Goal: Communication & Community: Answer question/provide support

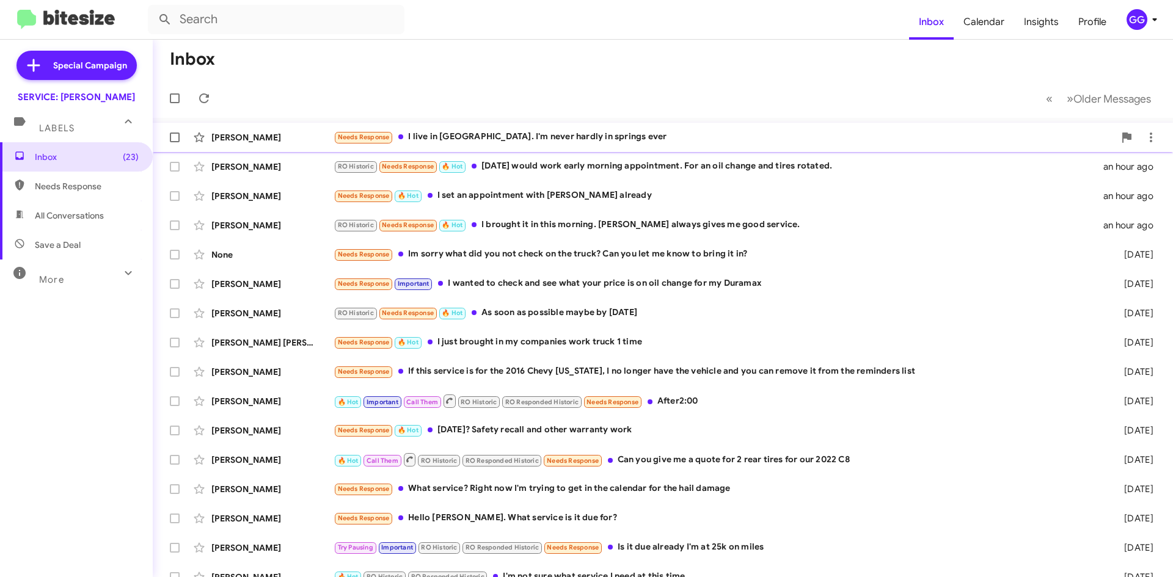
click at [903, 135] on div "Needs Response I live in [GEOGRAPHIC_DATA]. I'm never hardly in springs ever" at bounding box center [724, 137] width 781 height 14
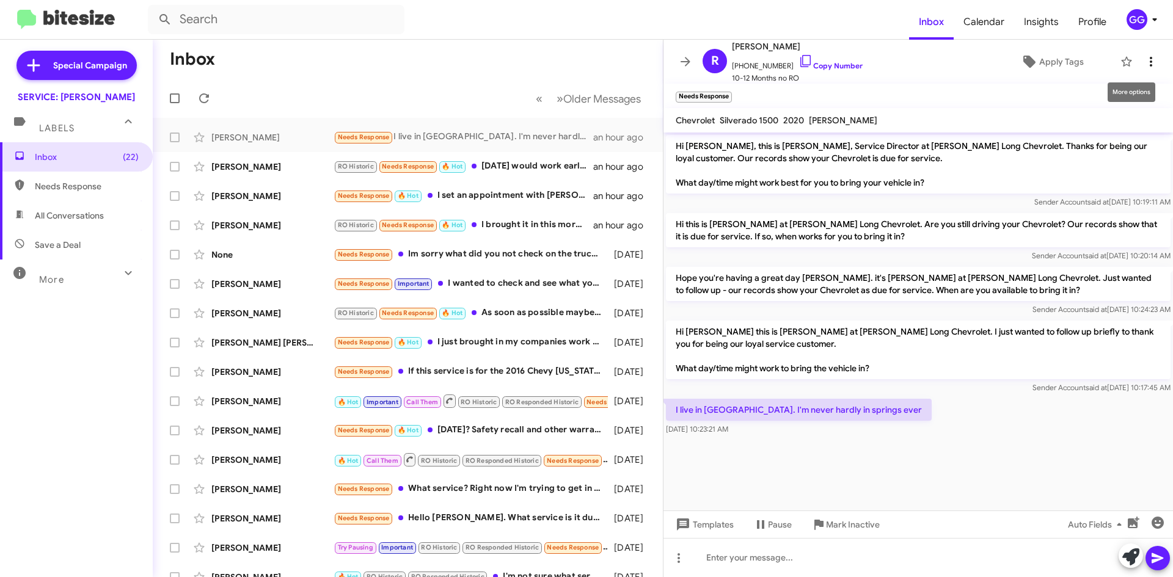
click at [1144, 59] on icon at bounding box center [1151, 61] width 15 height 15
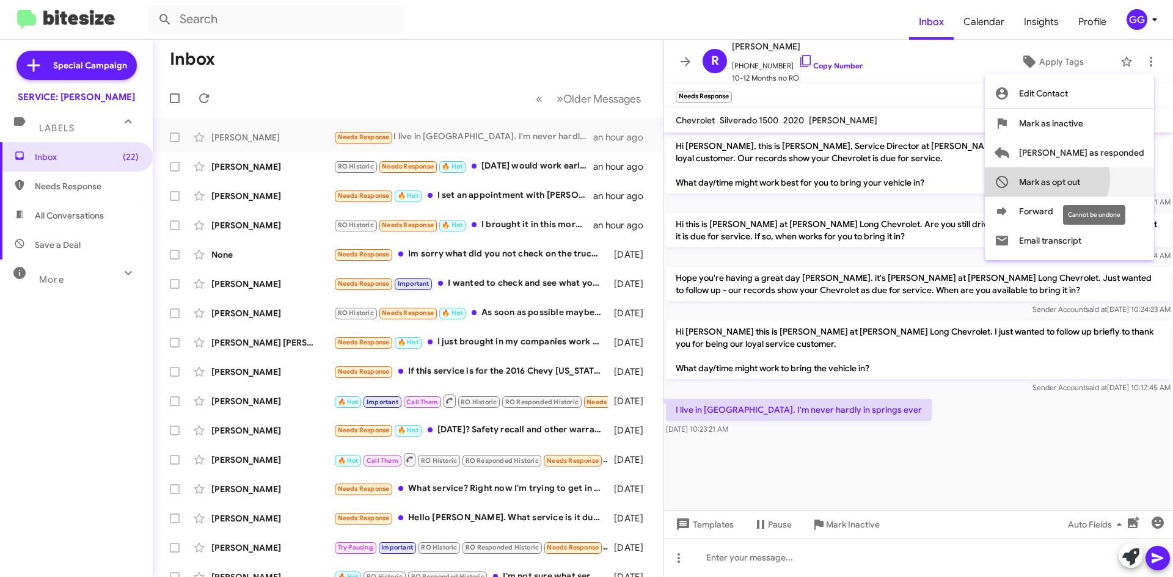
click at [1080, 178] on span "Mark as opt out" at bounding box center [1049, 181] width 61 height 29
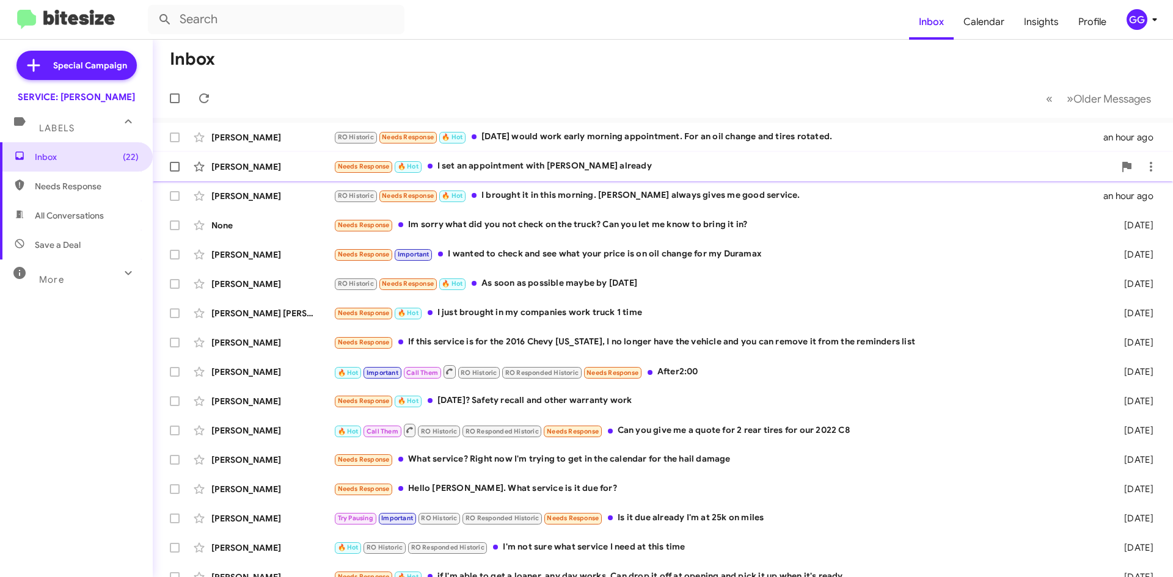
click at [631, 165] on div "Needs Response 🔥 Hot I set an appointment with [PERSON_NAME] already" at bounding box center [724, 166] width 781 height 14
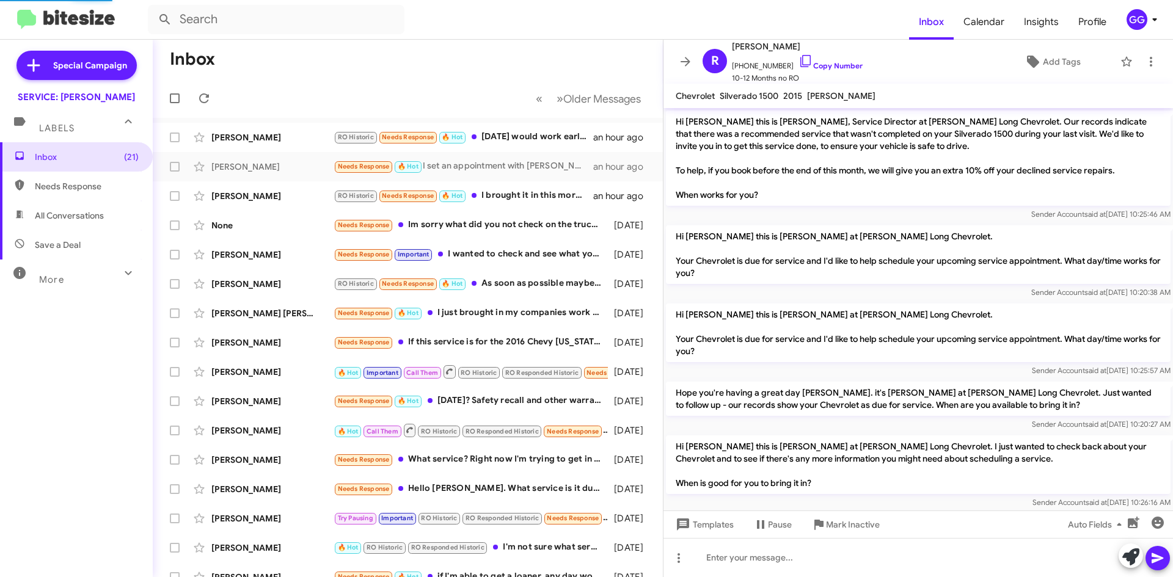
scroll to position [816, 0]
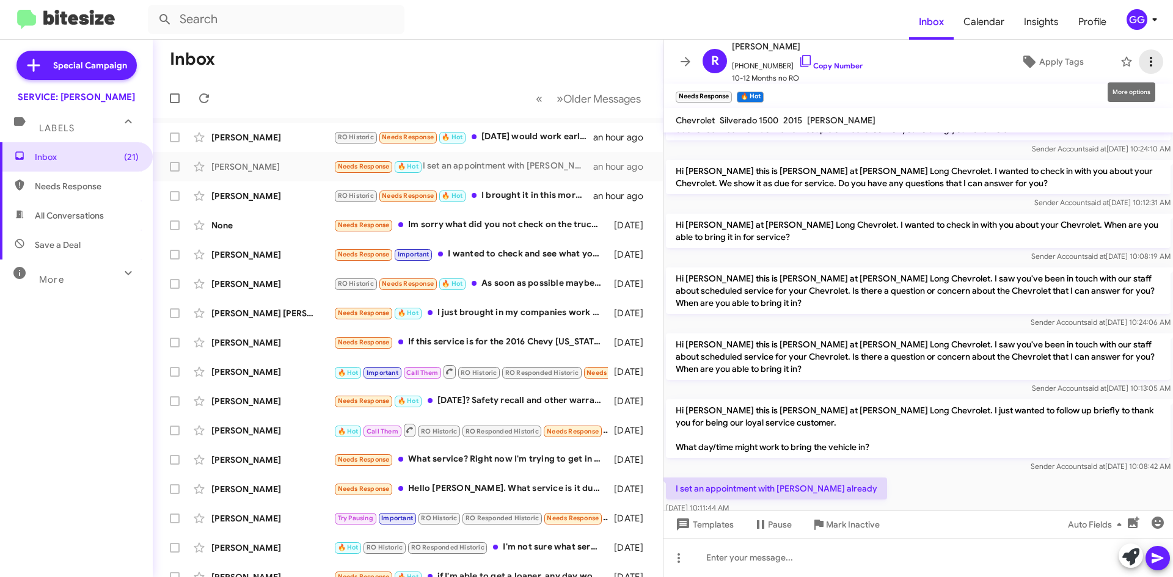
click at [1144, 68] on icon at bounding box center [1151, 61] width 15 height 15
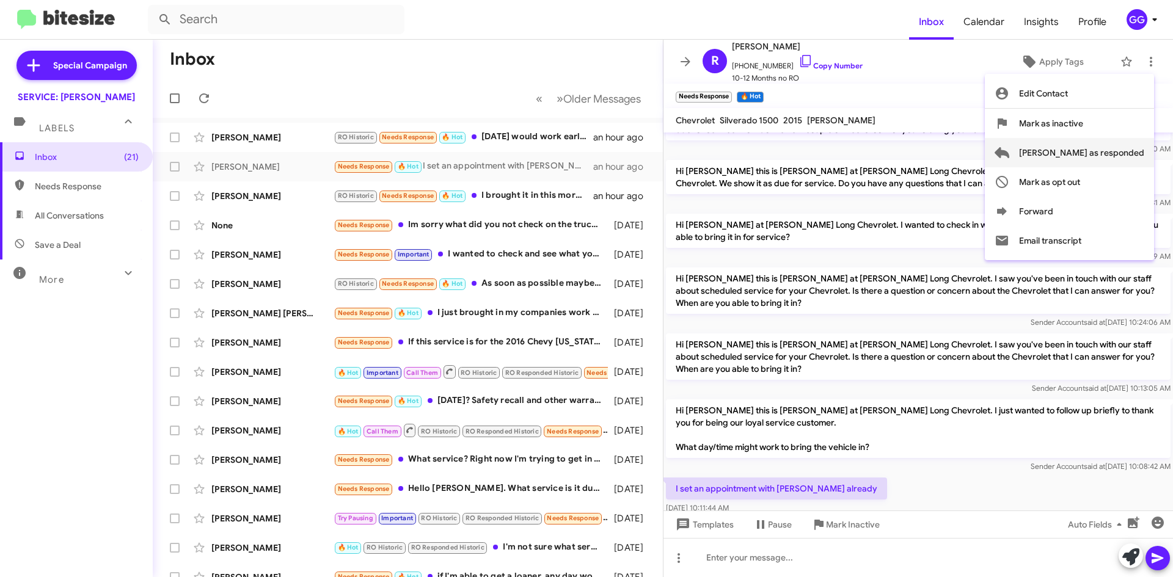
click at [1085, 151] on span "[PERSON_NAME] as responded" at bounding box center [1081, 152] width 125 height 29
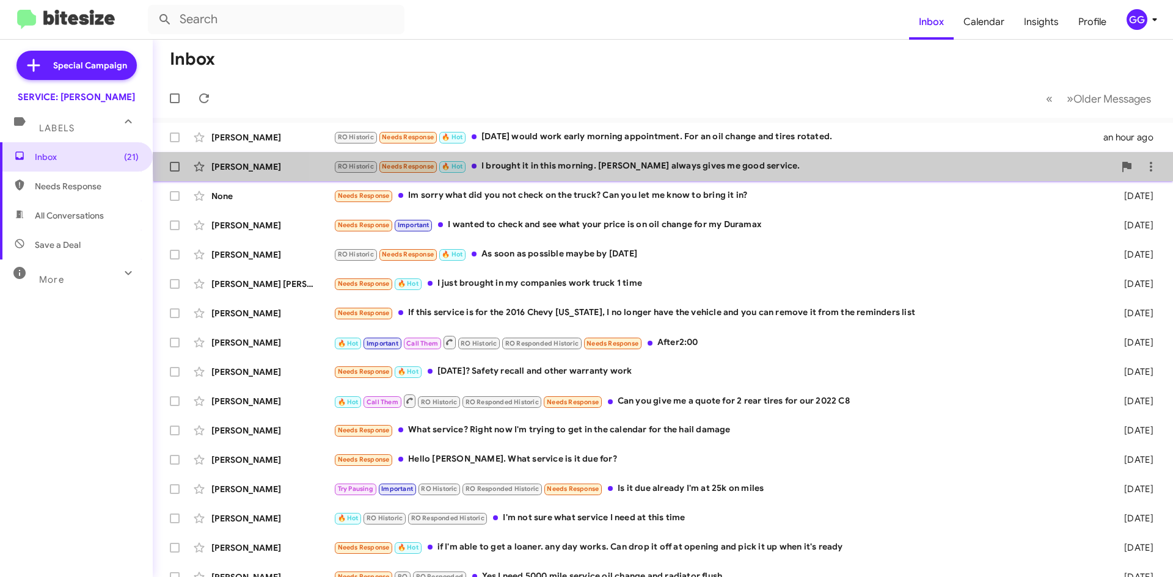
click at [777, 163] on div "RO Historic Needs Response 🔥 Hot I brought it in this morning. [PERSON_NAME] al…" at bounding box center [724, 166] width 781 height 14
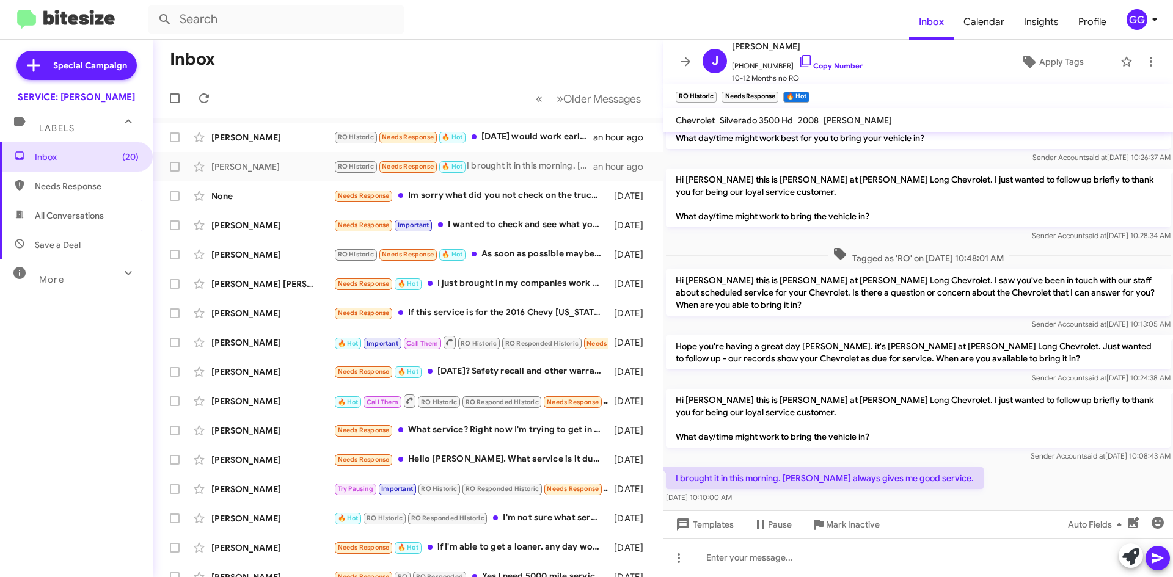
scroll to position [62, 0]
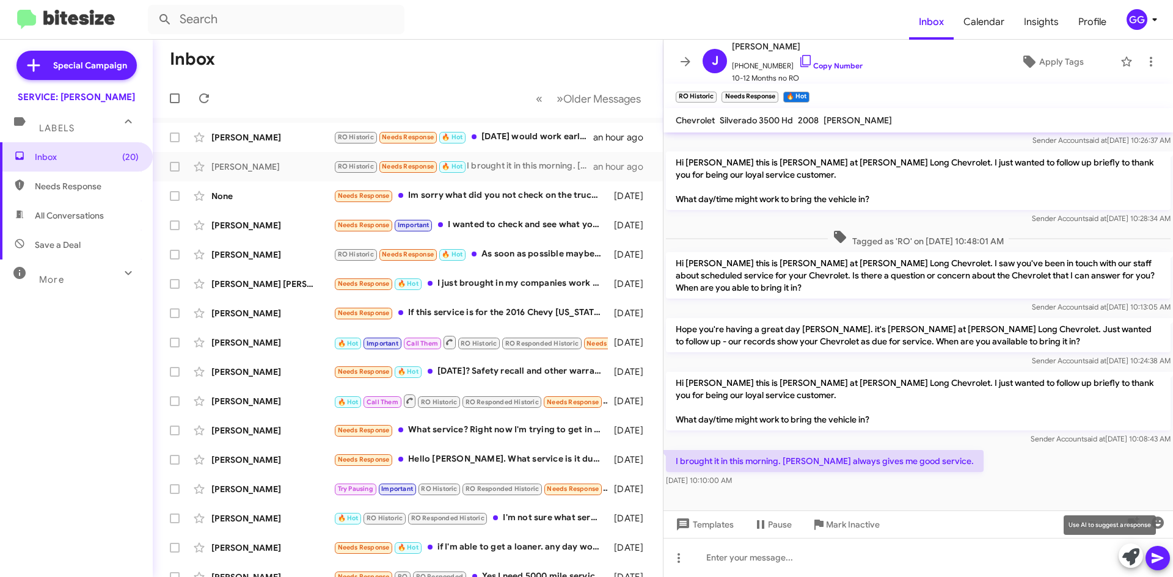
click at [1126, 555] on icon at bounding box center [1130, 557] width 17 height 17
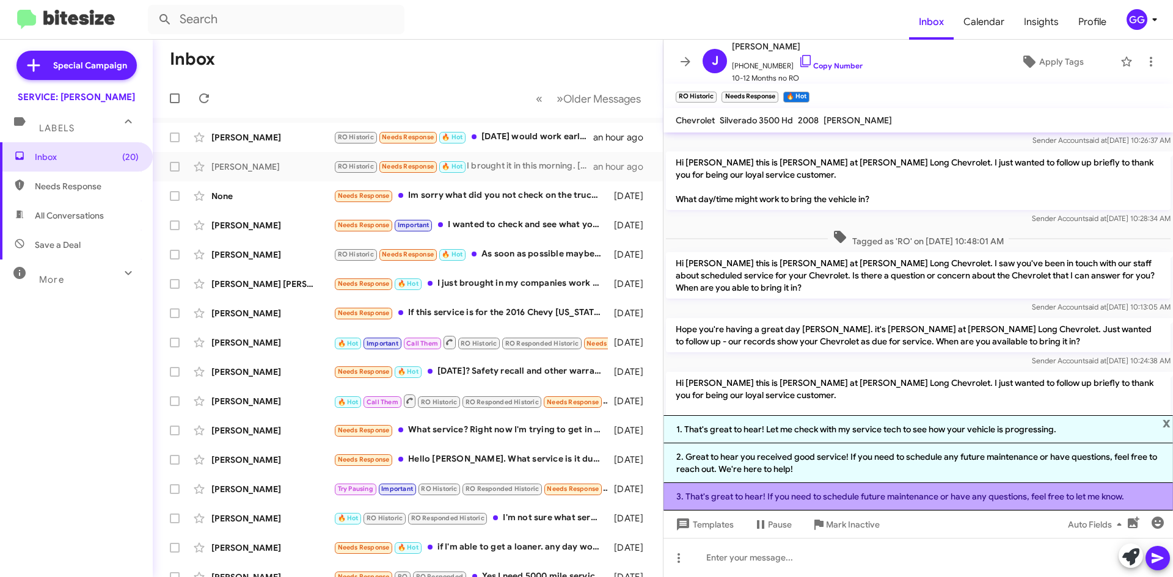
click at [893, 496] on li "3. That's great to hear! If you need to schedule future maintenance or have any…" at bounding box center [919, 496] width 510 height 27
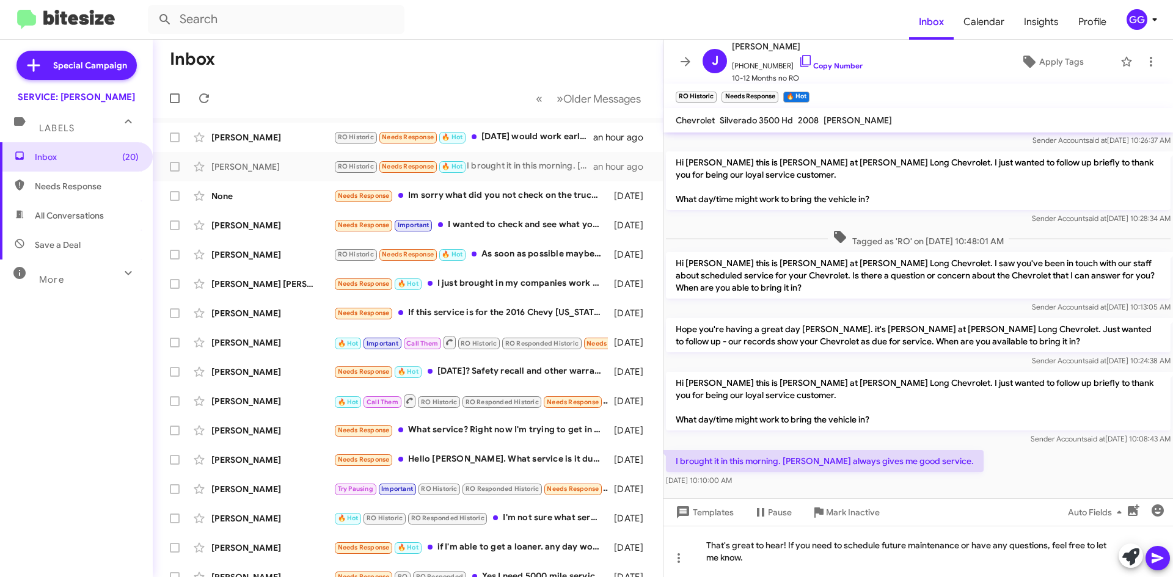
click at [1162, 555] on icon at bounding box center [1158, 558] width 15 height 15
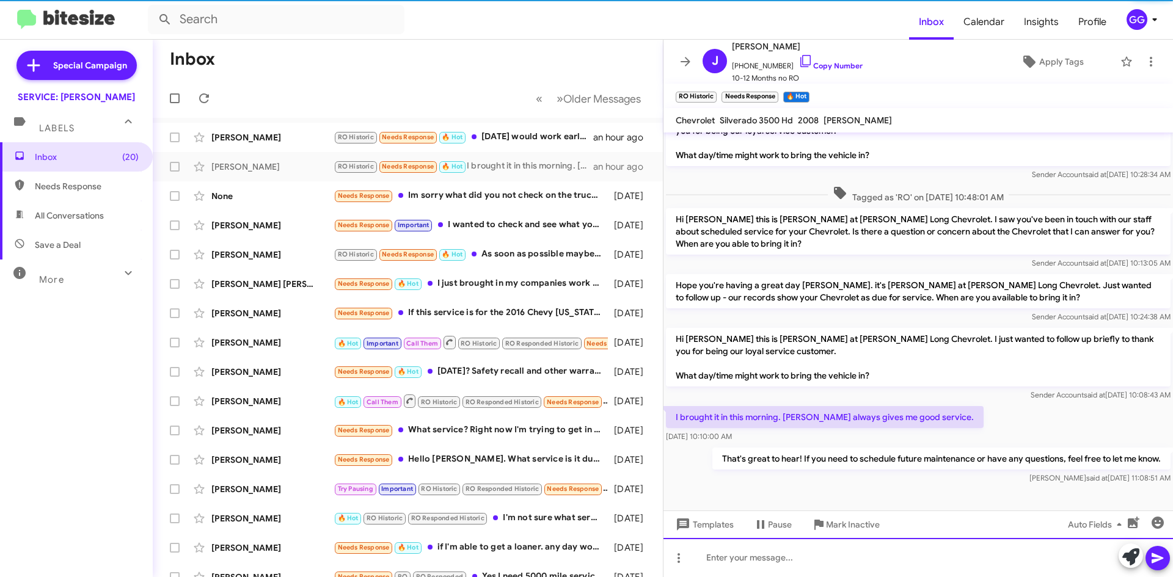
scroll to position [106, 0]
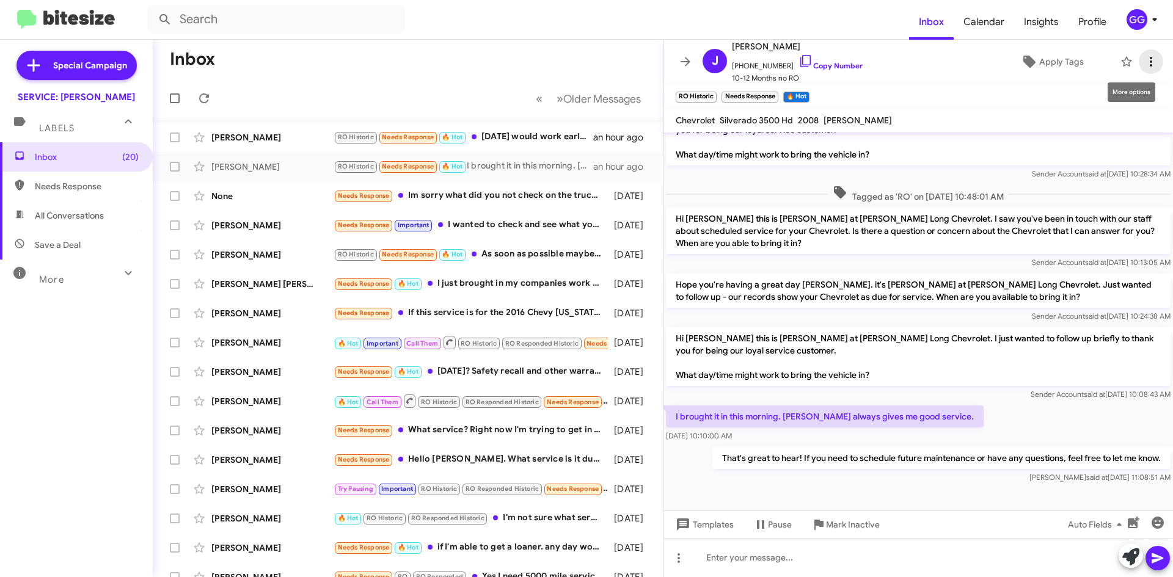
click at [1146, 59] on icon at bounding box center [1151, 61] width 15 height 15
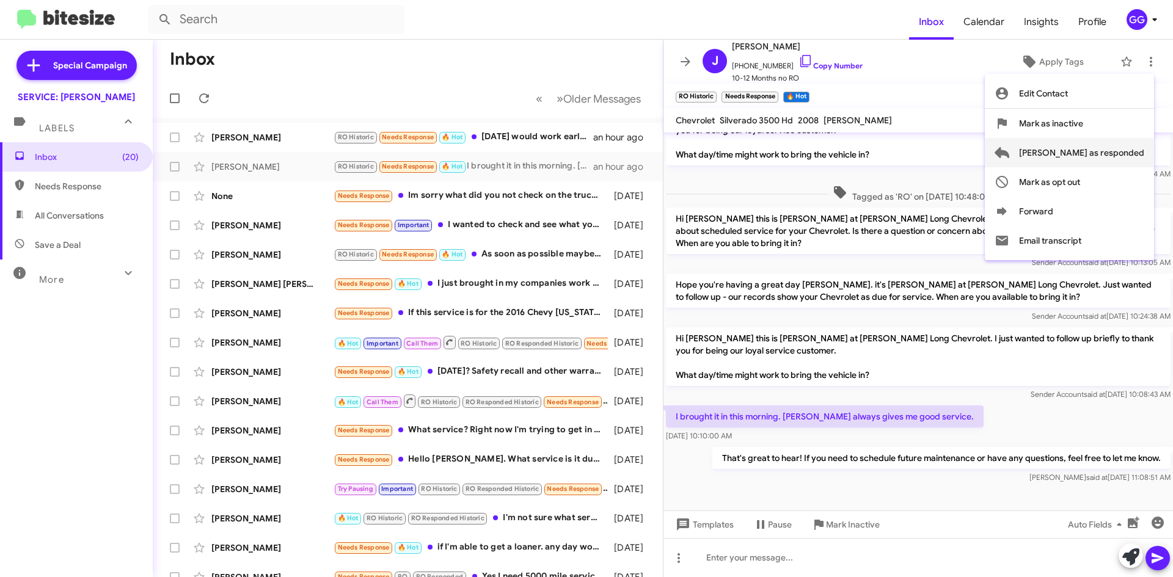
click at [1116, 156] on span "[PERSON_NAME] as responded" at bounding box center [1081, 152] width 125 height 29
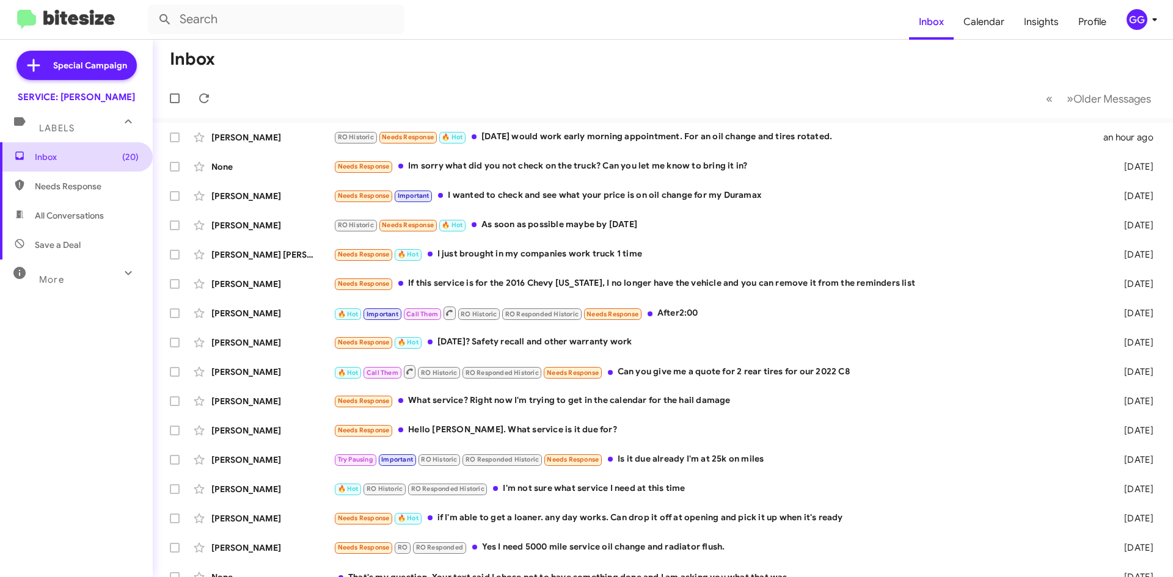
click at [73, 164] on span "Inbox (20)" at bounding box center [76, 156] width 153 height 29
click at [26, 156] on span "Inbox (20)" at bounding box center [76, 156] width 153 height 29
click at [56, 189] on span "Needs Response" at bounding box center [87, 186] width 104 height 12
type input "in:needs-response"
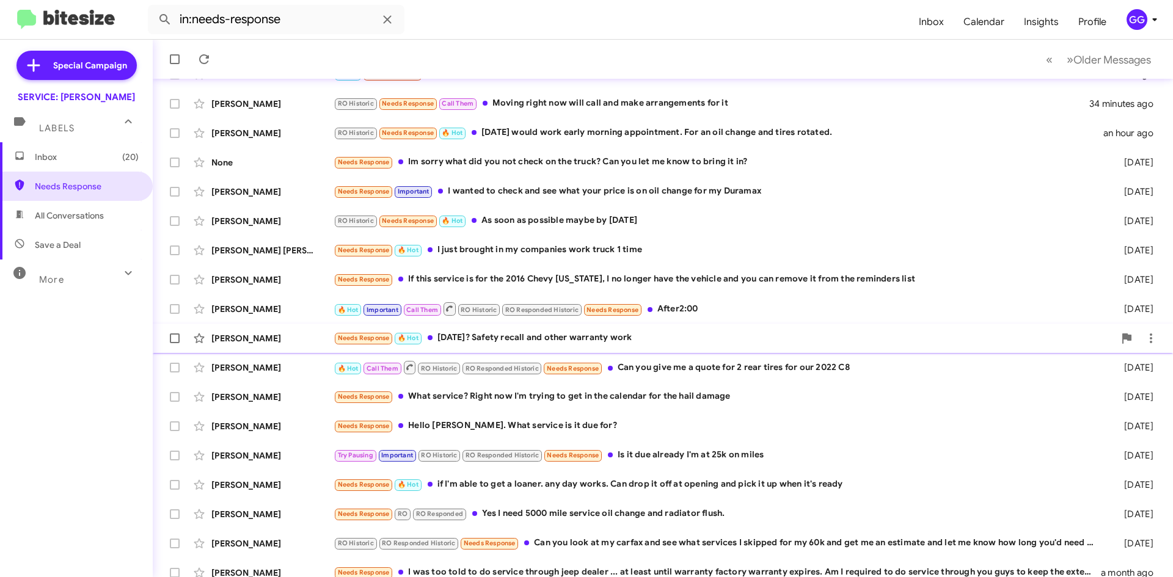
scroll to position [132, 0]
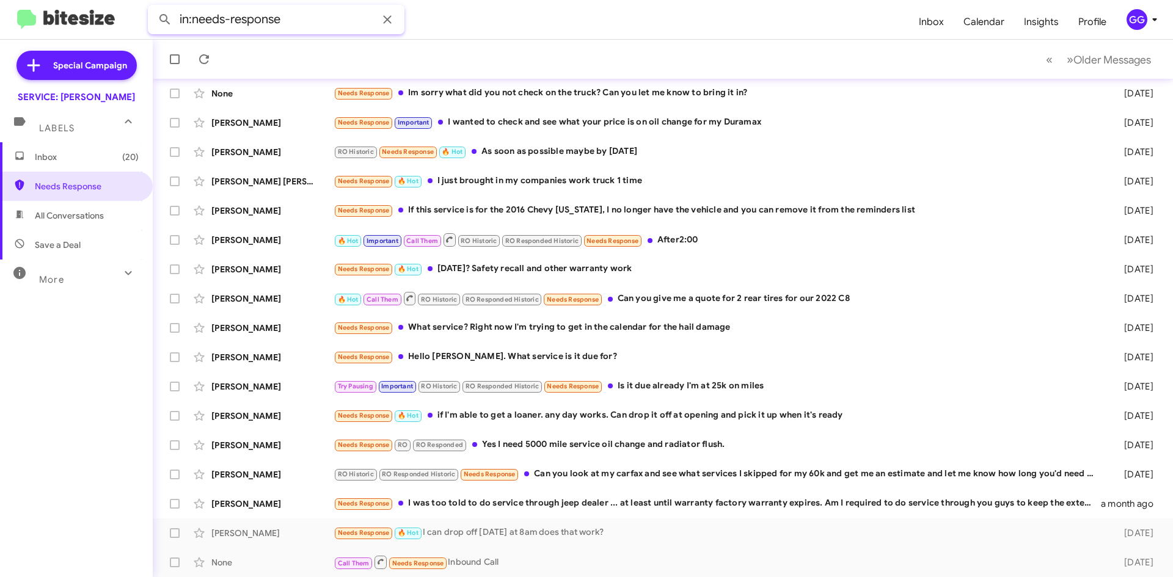
click at [259, 17] on input "in:needs-response" at bounding box center [276, 19] width 257 height 29
drag, startPoint x: 262, startPoint y: 26, endPoint x: 150, endPoint y: 27, distance: 111.8
click at [150, 27] on input "in:needs-response" at bounding box center [276, 19] width 257 height 29
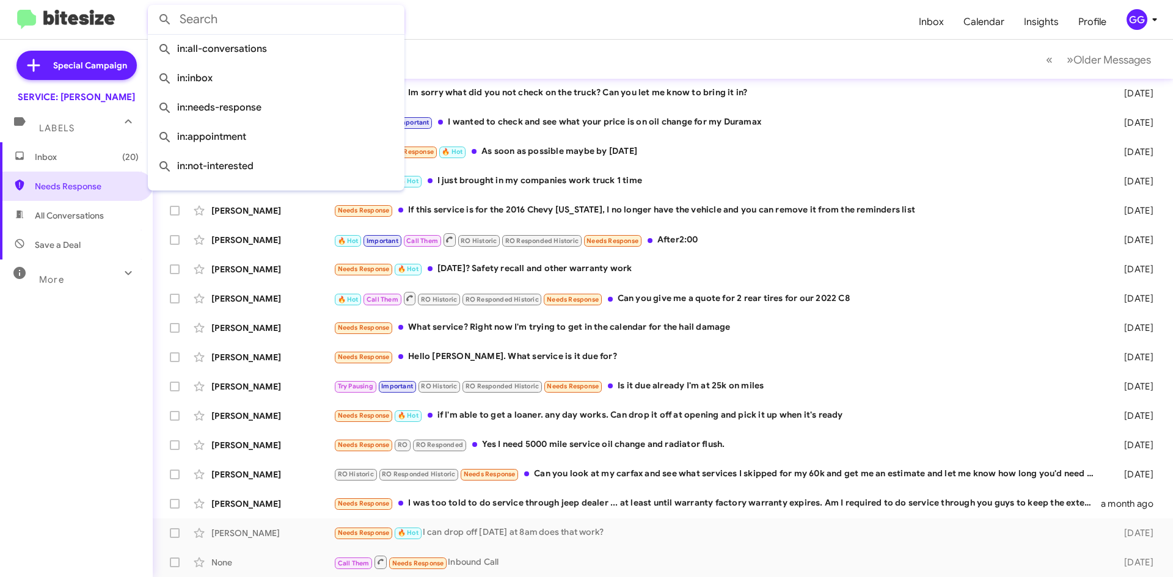
paste input "2545355402"
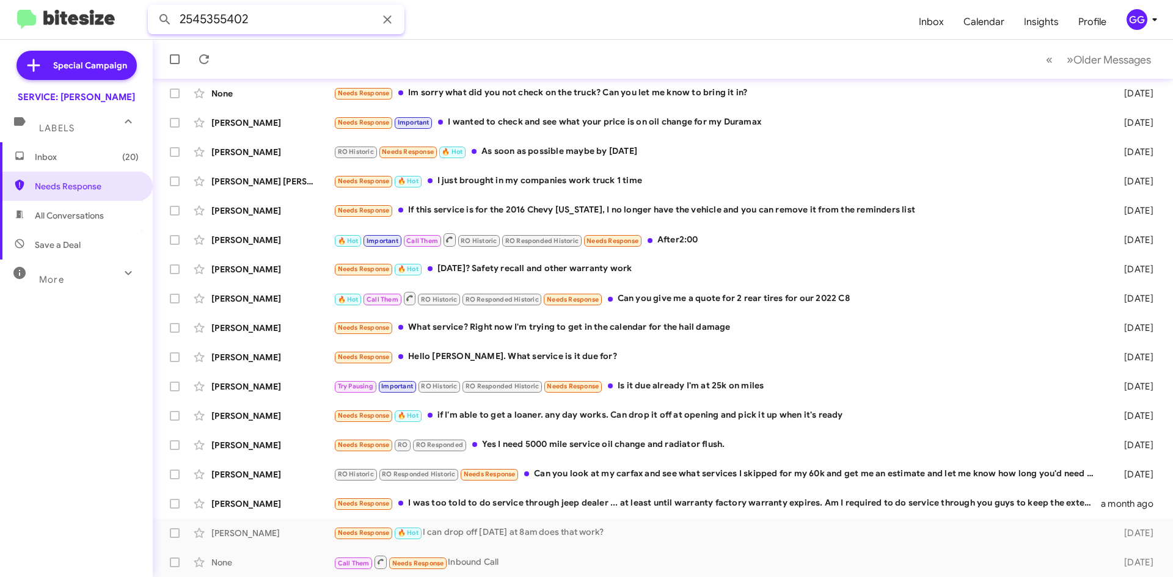
click at [153, 7] on button at bounding box center [165, 19] width 24 height 24
type input "2545355402"
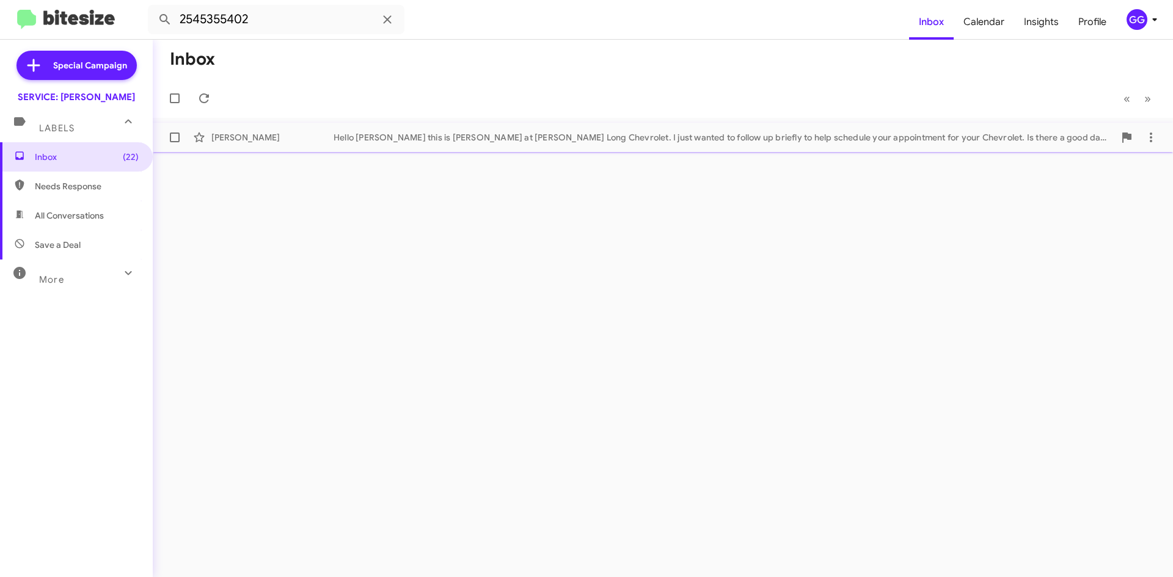
click at [514, 147] on div "[PERSON_NAME] Hello [PERSON_NAME] this is [PERSON_NAME] at [PERSON_NAME] Long C…" at bounding box center [663, 137] width 1001 height 24
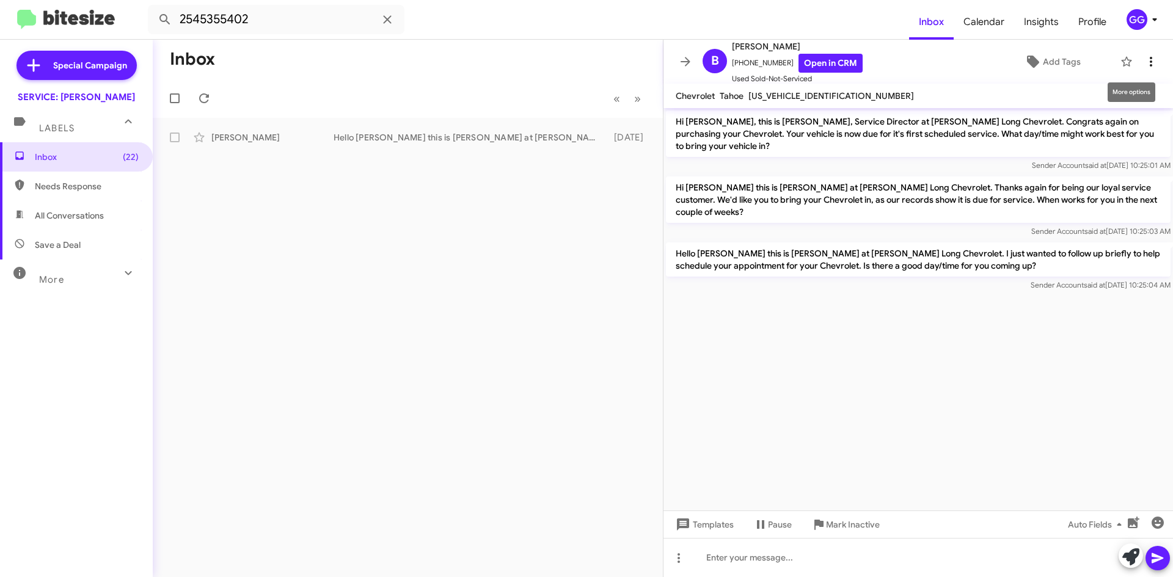
click at [1146, 57] on icon at bounding box center [1151, 61] width 15 height 15
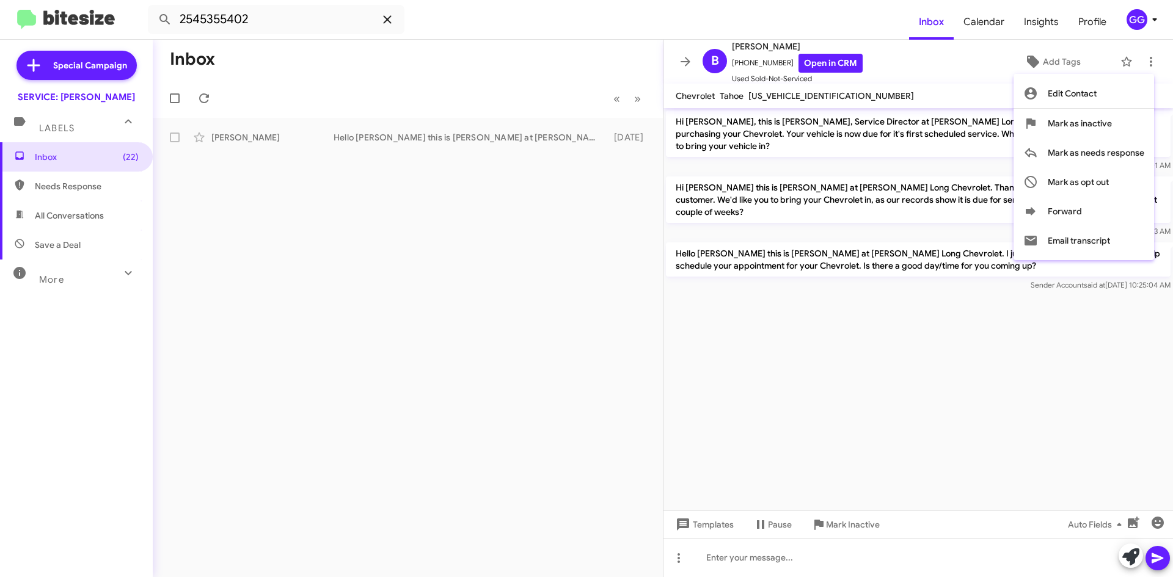
click at [389, 20] on div at bounding box center [586, 288] width 1173 height 577
